Goal: Find specific page/section: Find specific page/section

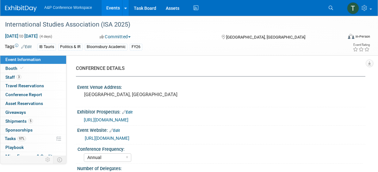
select select "Annual"
select select "Level 1"
select select "In-Person Booth"
select select "Politics & International Relations"
select select "Bloomsbury/Rowman & [PERSON_NAME]"
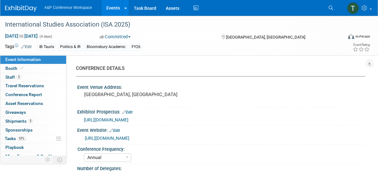
select select "[PERSON_NAME]"
select select "Networking/Commissioning"
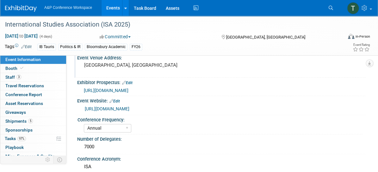
scroll to position [30, 0]
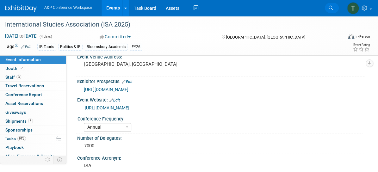
click at [0, 0] on span "Search" at bounding box center [0, 0] width 0 height 0
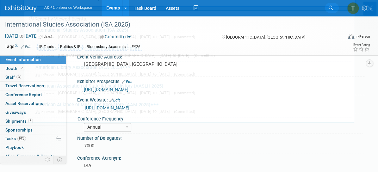
scroll to position [0, 0]
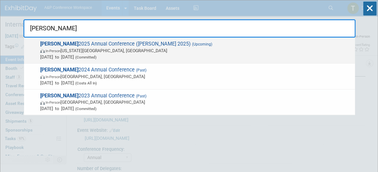
type input "[PERSON_NAME]"
click at [105, 46] on span "[PERSON_NAME] 2025 Annual Conference ([PERSON_NAME] 2025) (Upcoming) In-Person …" at bounding box center [194, 50] width 313 height 19
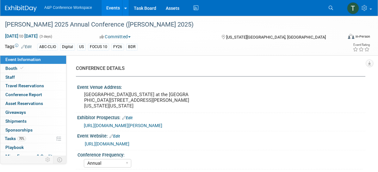
select select "Annual"
select select "Level 2"
select select "In-Person Booth"
select select "Library & Information Science"
select select "Bloomsbury Libraries Unlimited"
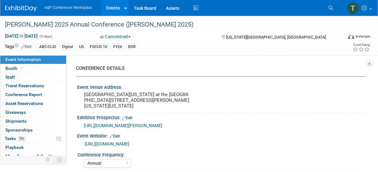
select select "[PERSON_NAME]"
select select "Brand/Subject Presence​"
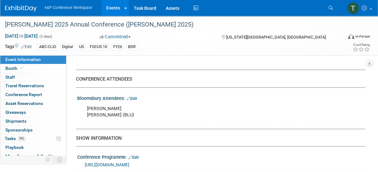
scroll to position [392, 0]
drag, startPoint x: 88, startPoint y: 105, endPoint x: 117, endPoint y: 113, distance: 29.9
click at [117, 113] on div "Kera Yonker Jessica Gribble (BLU)" at bounding box center [194, 111] width 225 height 19
copy div "Kera Yonker Jessica Gribble"
